Goal: Navigation & Orientation: Find specific page/section

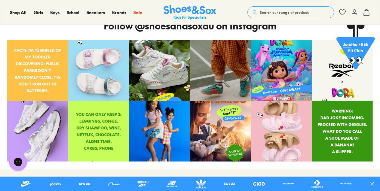
scroll to position [1806, 0]
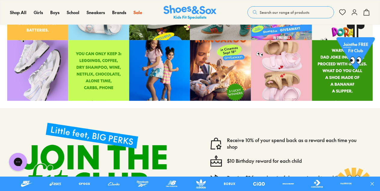
click at [374, 186] on icon at bounding box center [373, 184] width 6 height 6
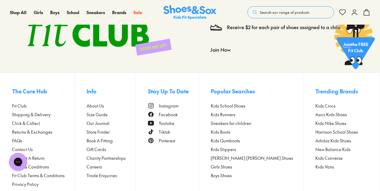
scroll to position [1983, 0]
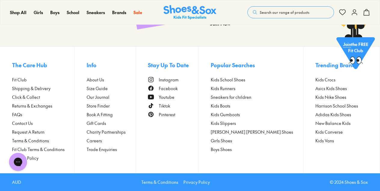
click at [104, 107] on span "Store Finder" at bounding box center [98, 106] width 23 height 6
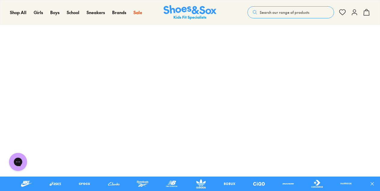
scroll to position [90, 0]
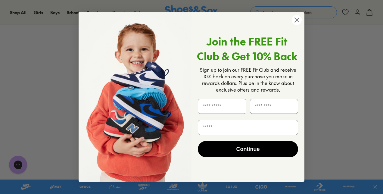
click at [297, 20] on icon "Close dialog" at bounding box center [297, 20] width 4 height 4
